Goal: Transaction & Acquisition: Purchase product/service

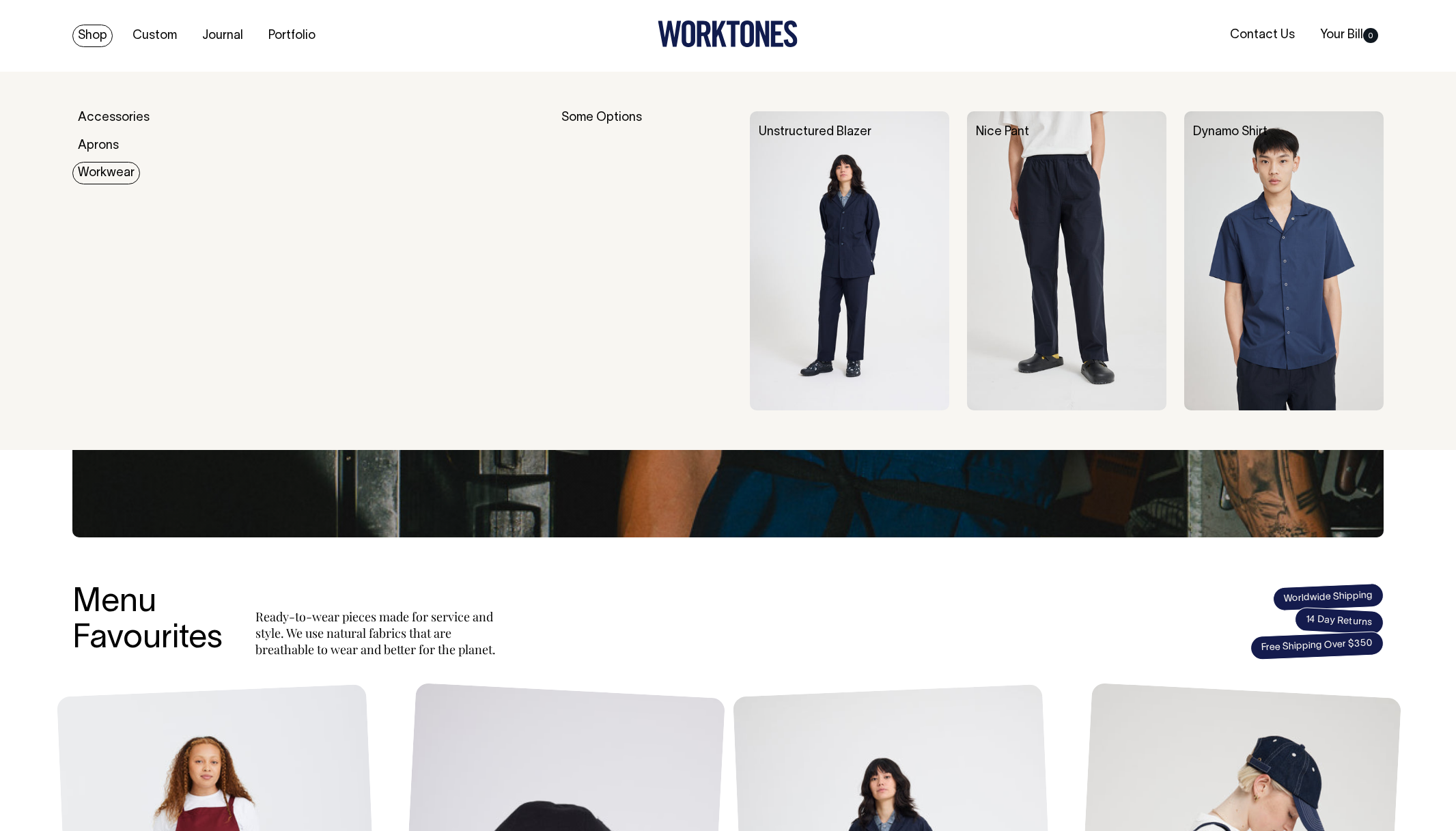
click at [91, 168] on link "Workwear" at bounding box center [107, 173] width 68 height 22
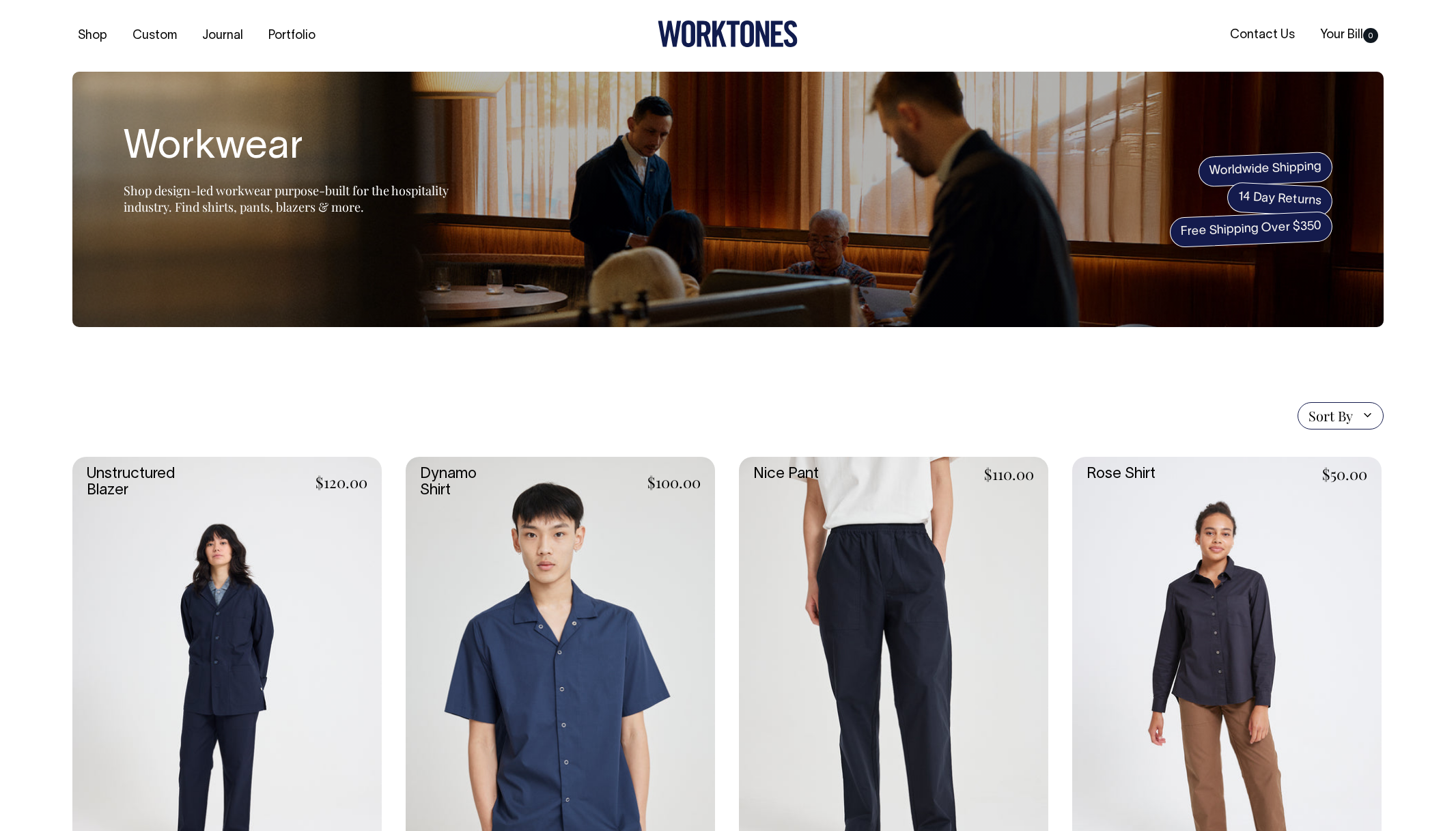
click at [818, 572] on link at bounding box center [894, 689] width 309 height 464
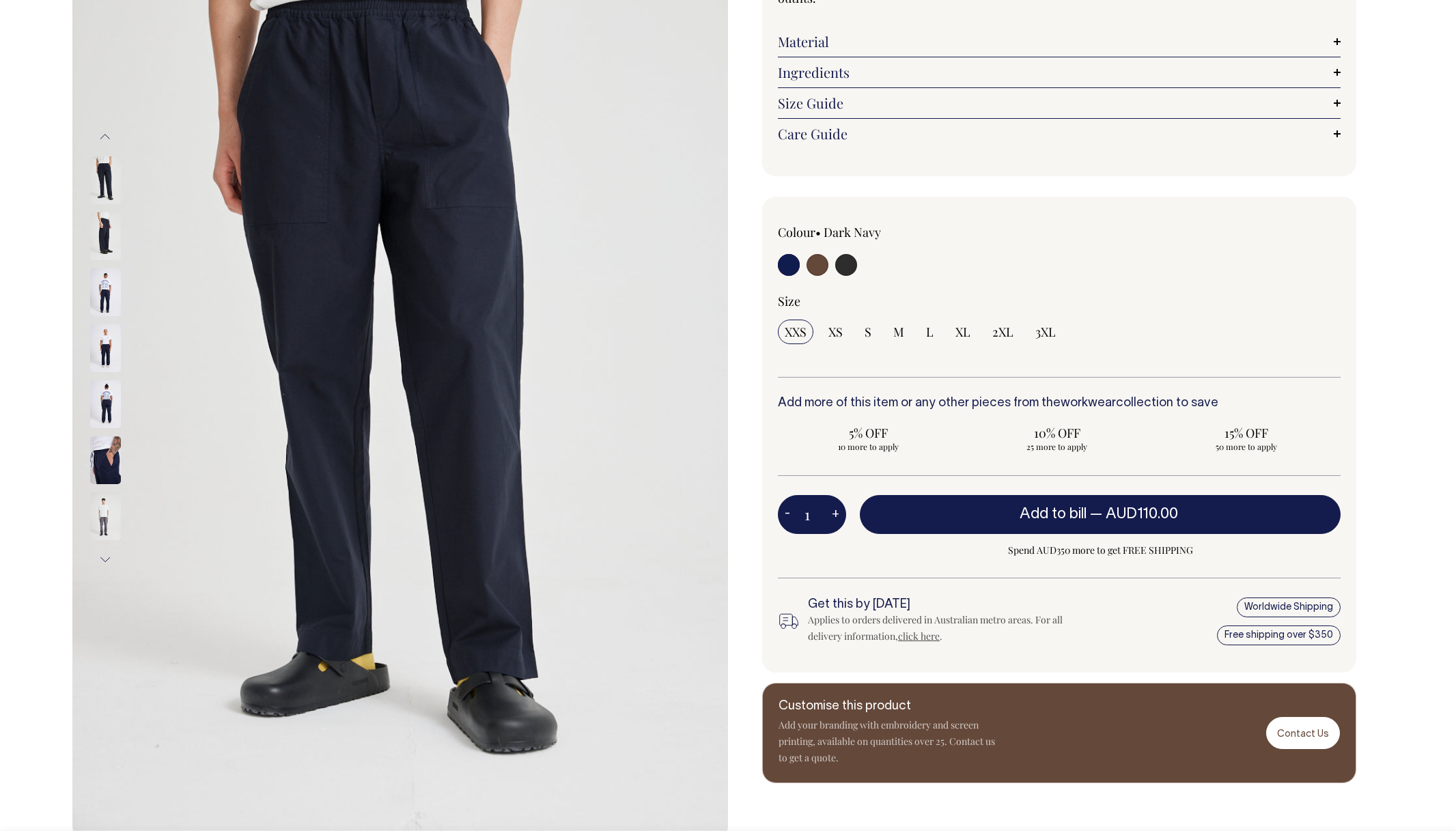
scroll to position [216, 0]
click at [787, 270] on input "radio" at bounding box center [789, 264] width 22 height 22
drag, startPoint x: 815, startPoint y: 270, endPoint x: 826, endPoint y: 265, distance: 12.1
click at [815, 270] on input "radio" at bounding box center [818, 264] width 22 height 22
radio input "true"
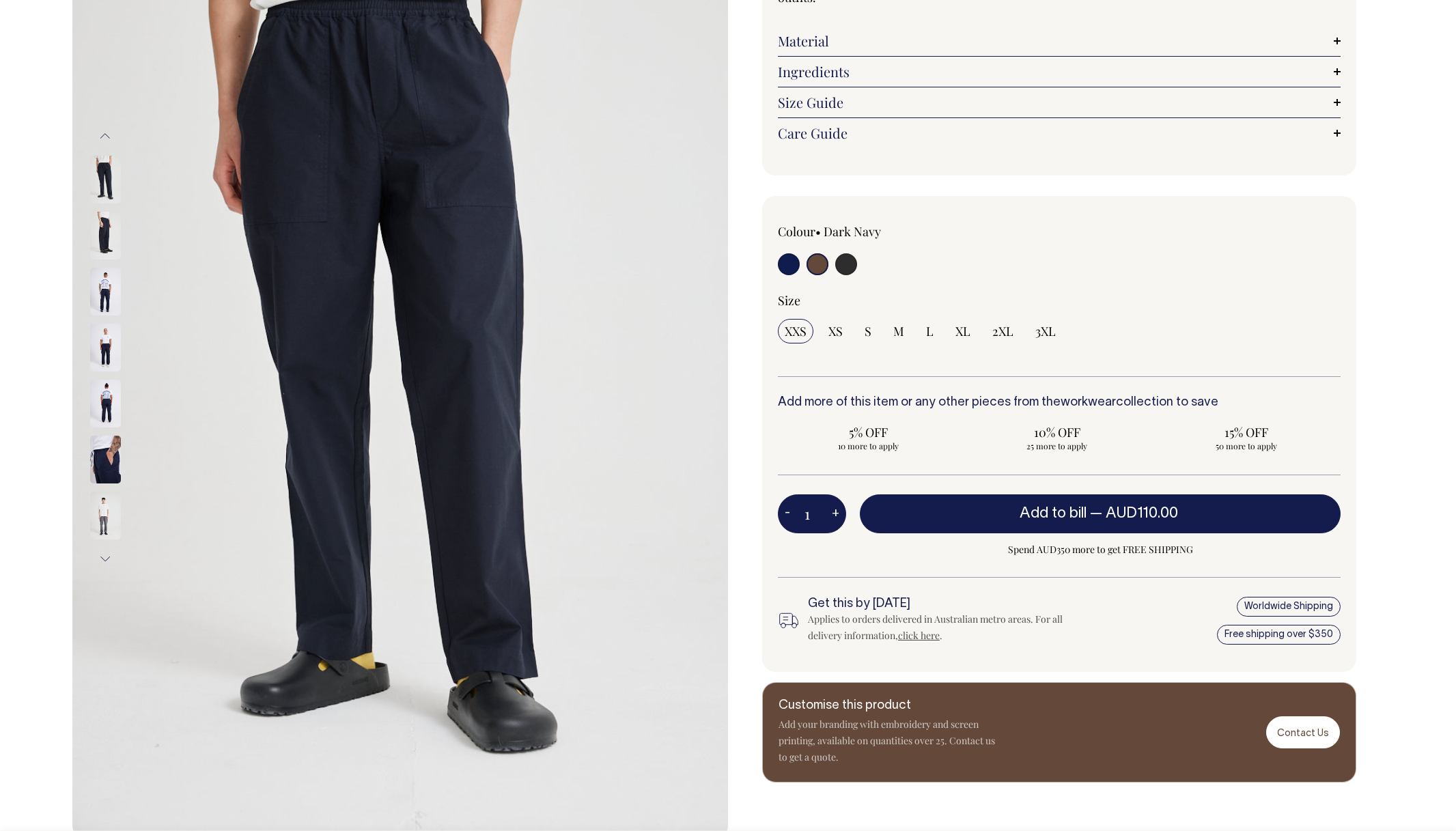
radio input "false"
select select "Chocolate"
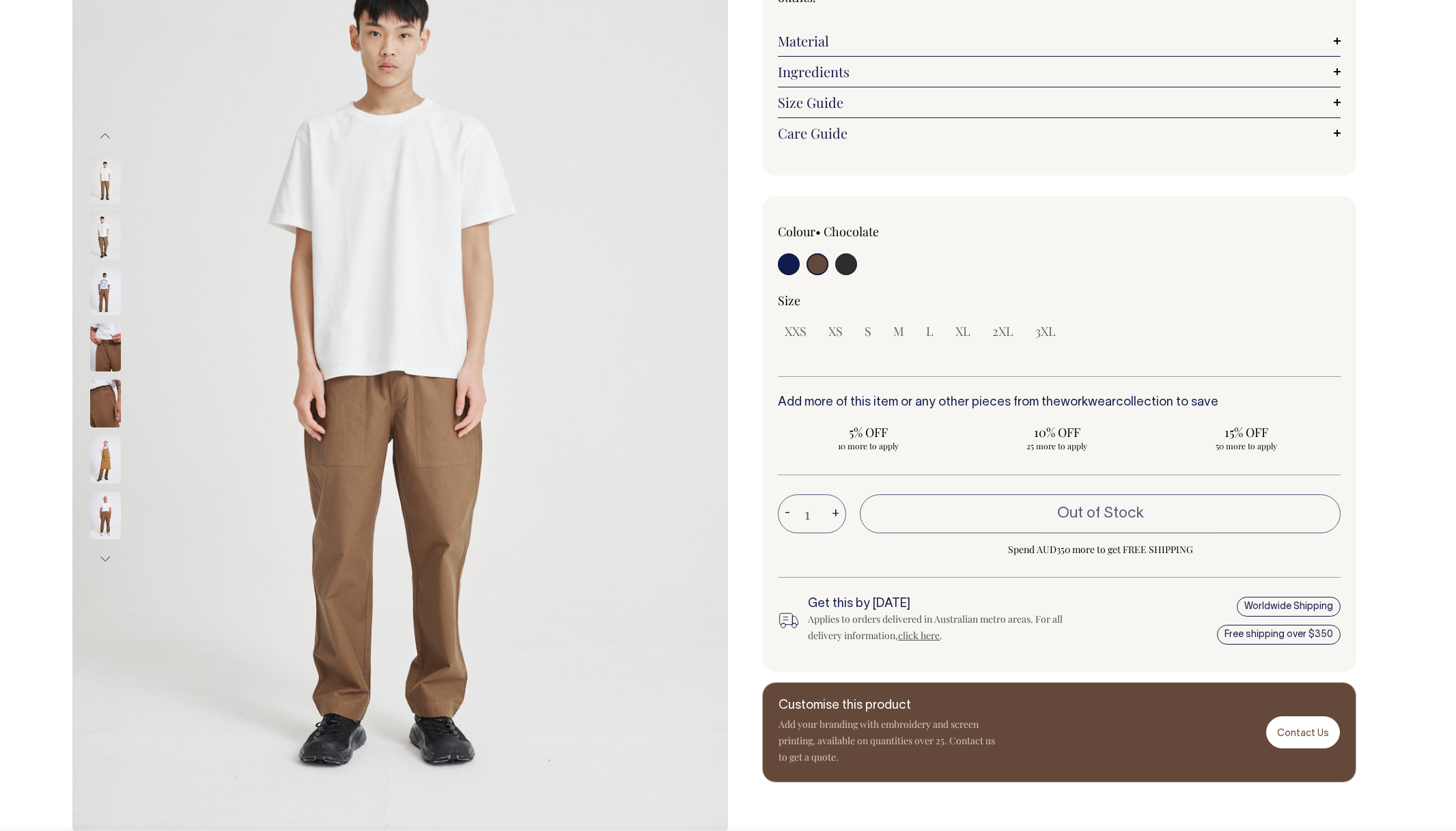
click at [850, 269] on input "radio" at bounding box center [846, 264] width 22 height 22
radio input "true"
select select "Charcoal"
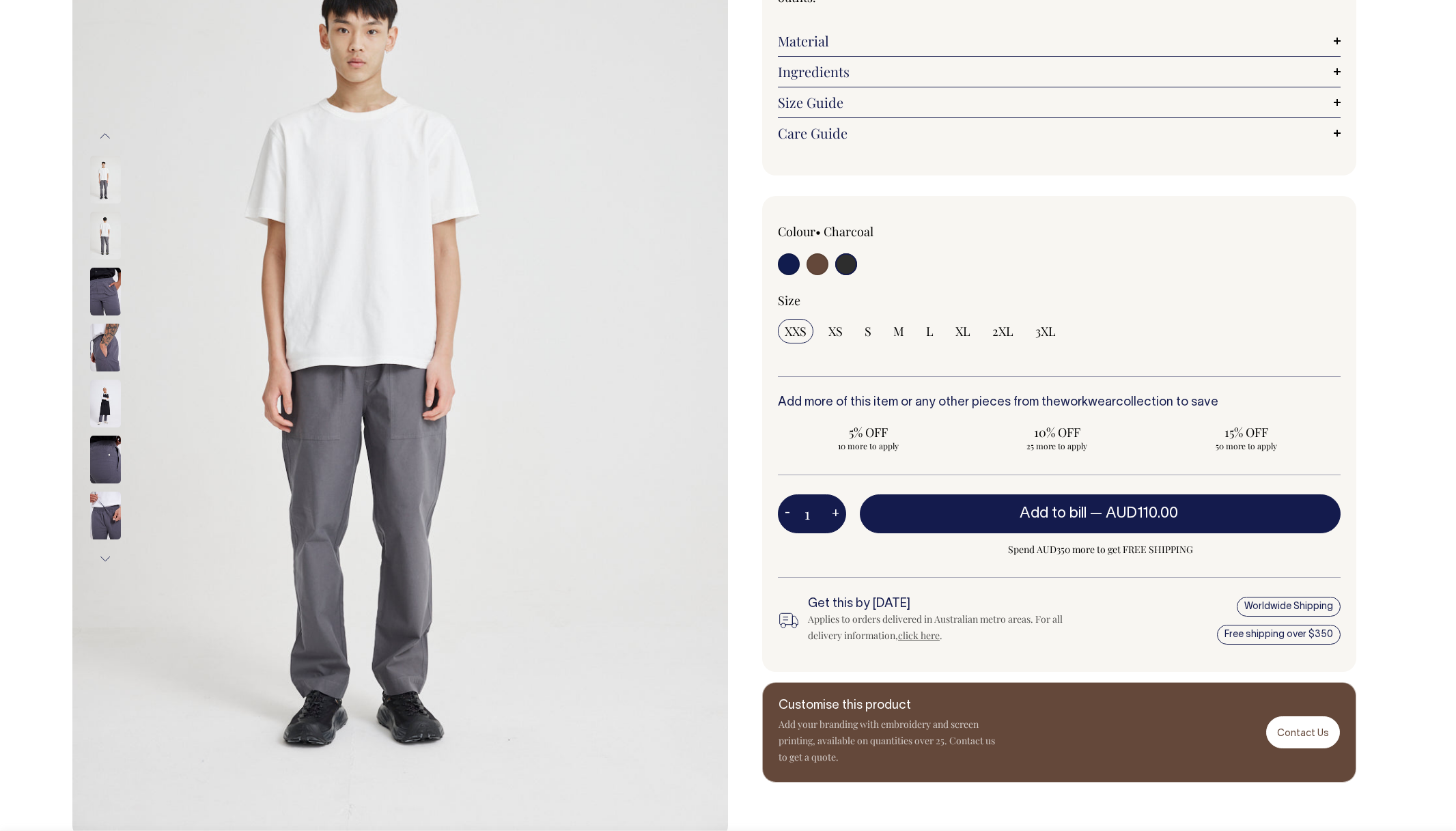
click at [814, 263] on input "radio" at bounding box center [818, 264] width 22 height 22
radio input "true"
radio input "false"
select select "Chocolate"
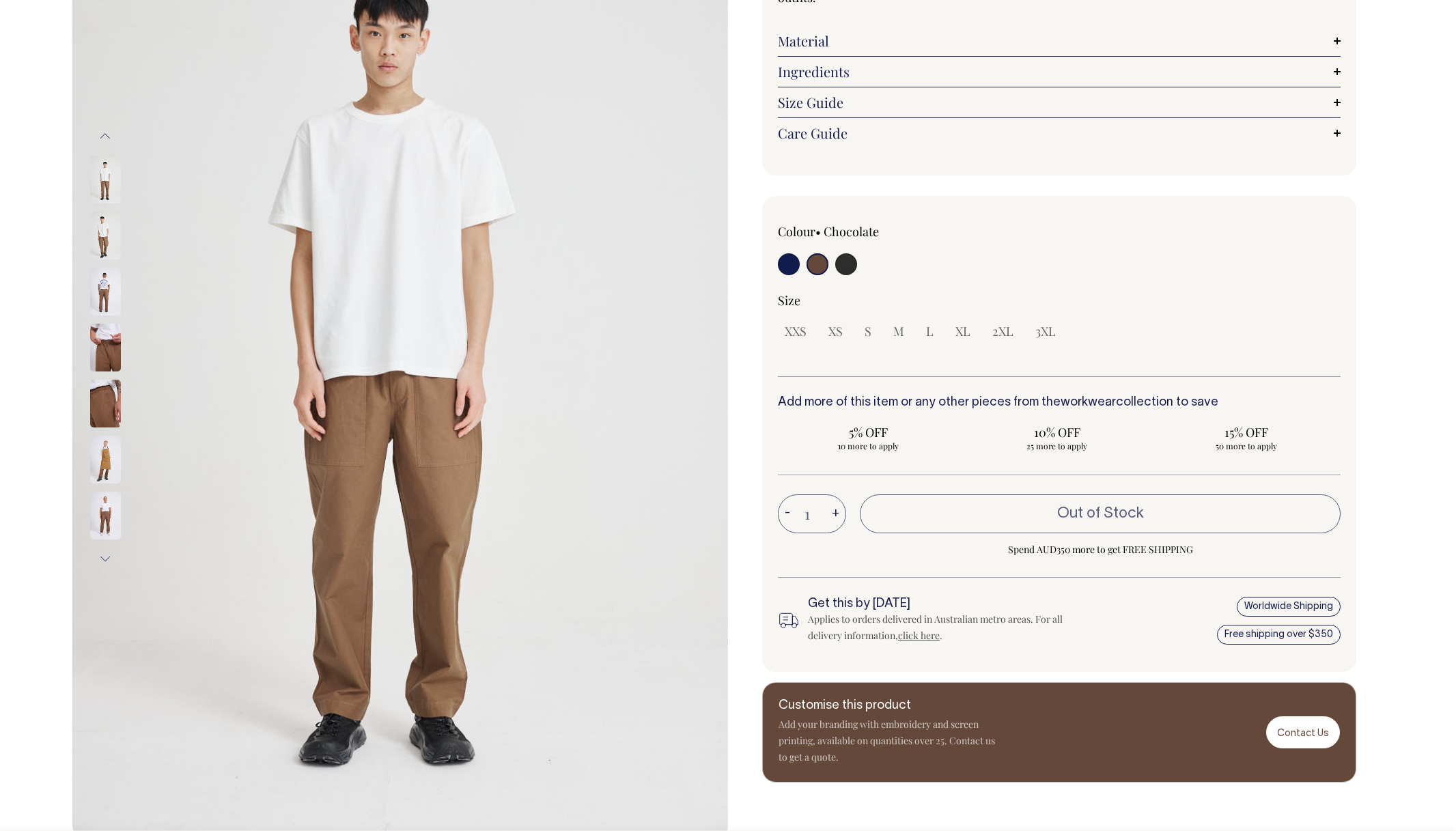
click at [782, 266] on input "radio" at bounding box center [789, 264] width 22 height 22
radio input "true"
select select "Dark Navy"
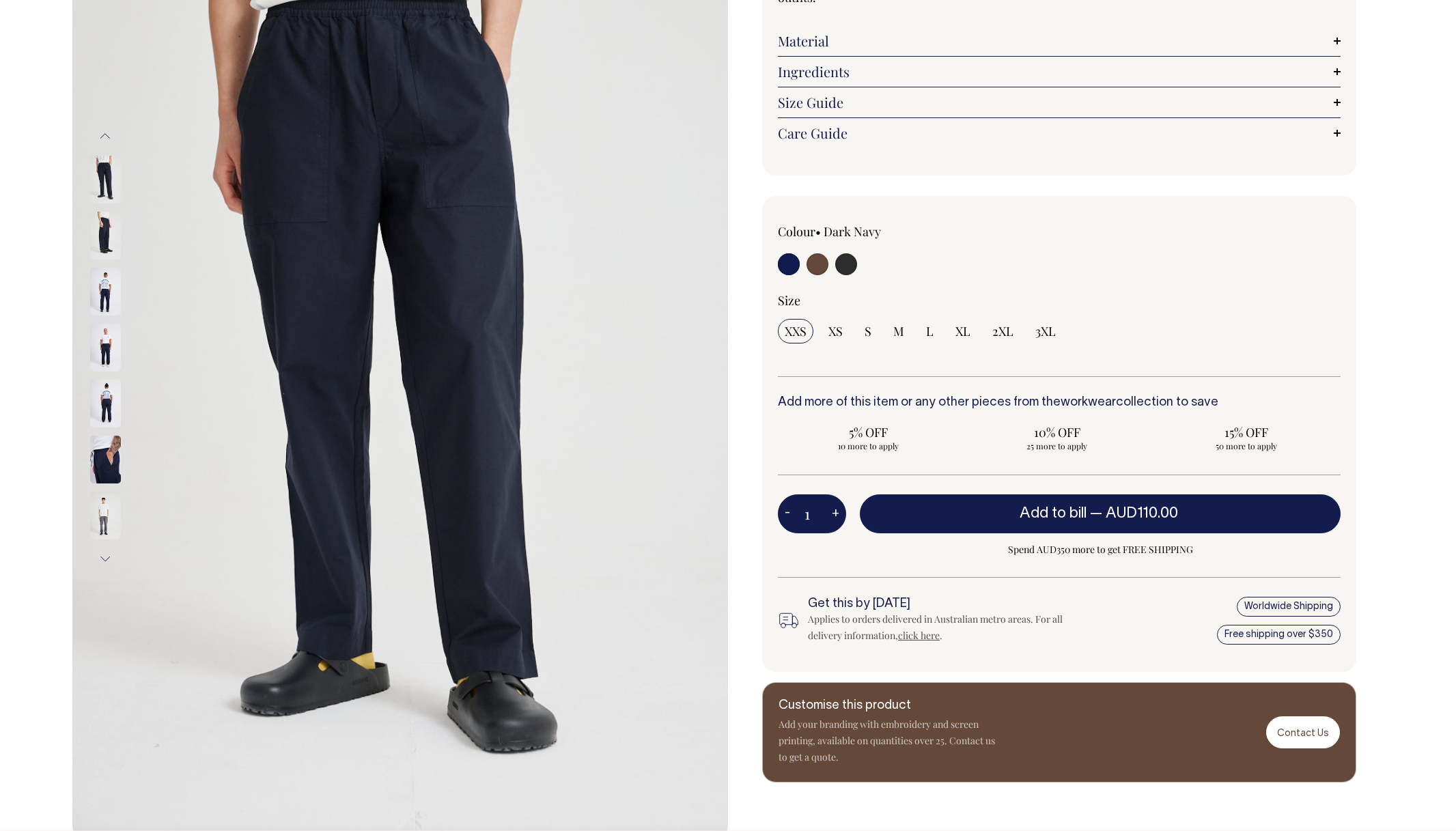
click at [845, 263] on input "radio" at bounding box center [846, 264] width 22 height 22
radio input "true"
select select "Charcoal"
